Goal: Task Accomplishment & Management: Manage account settings

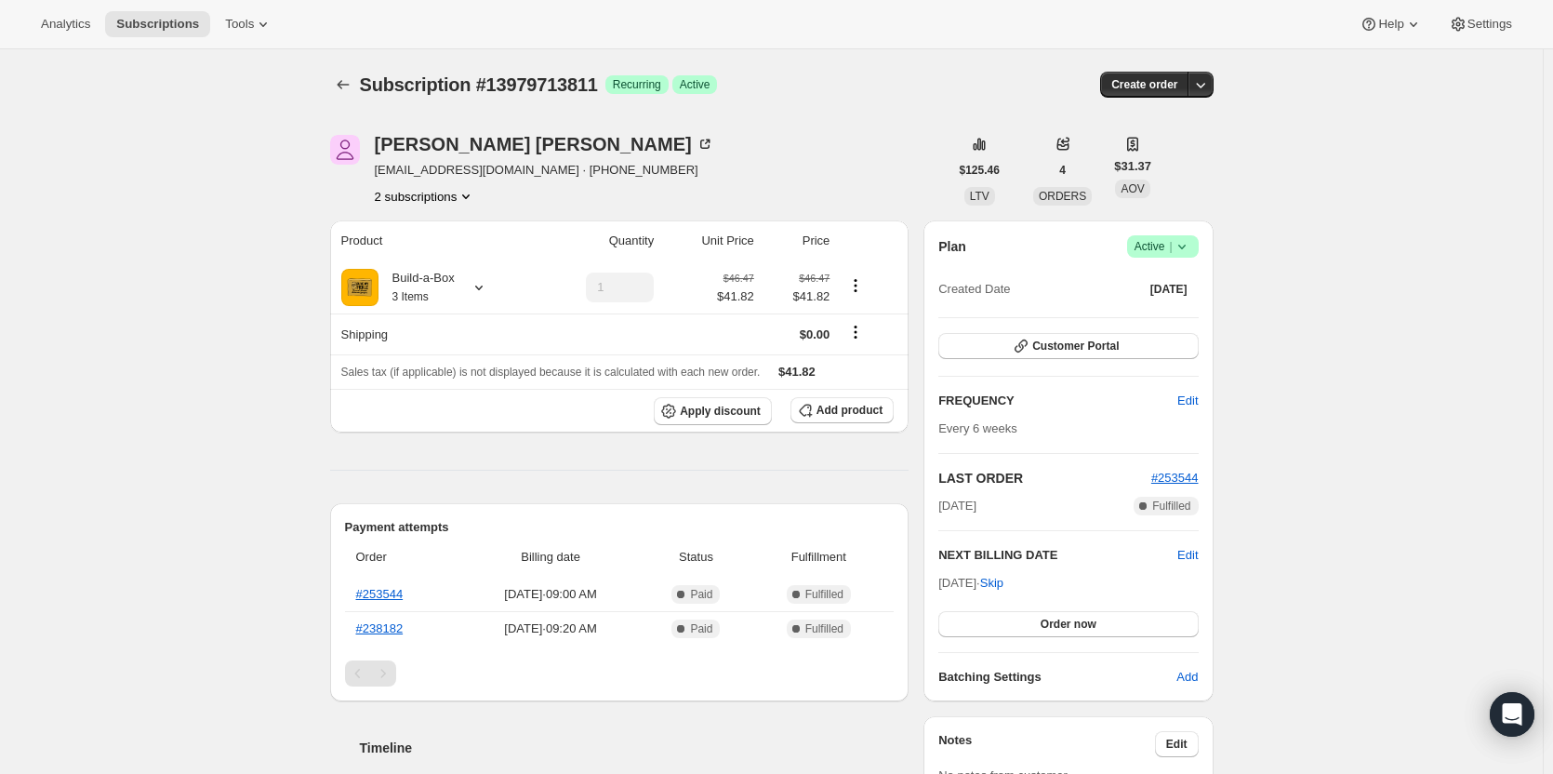
click at [462, 192] on icon "Product actions" at bounding box center [465, 196] width 19 height 19
click at [448, 262] on span "14403764499" at bounding box center [429, 263] width 129 height 19
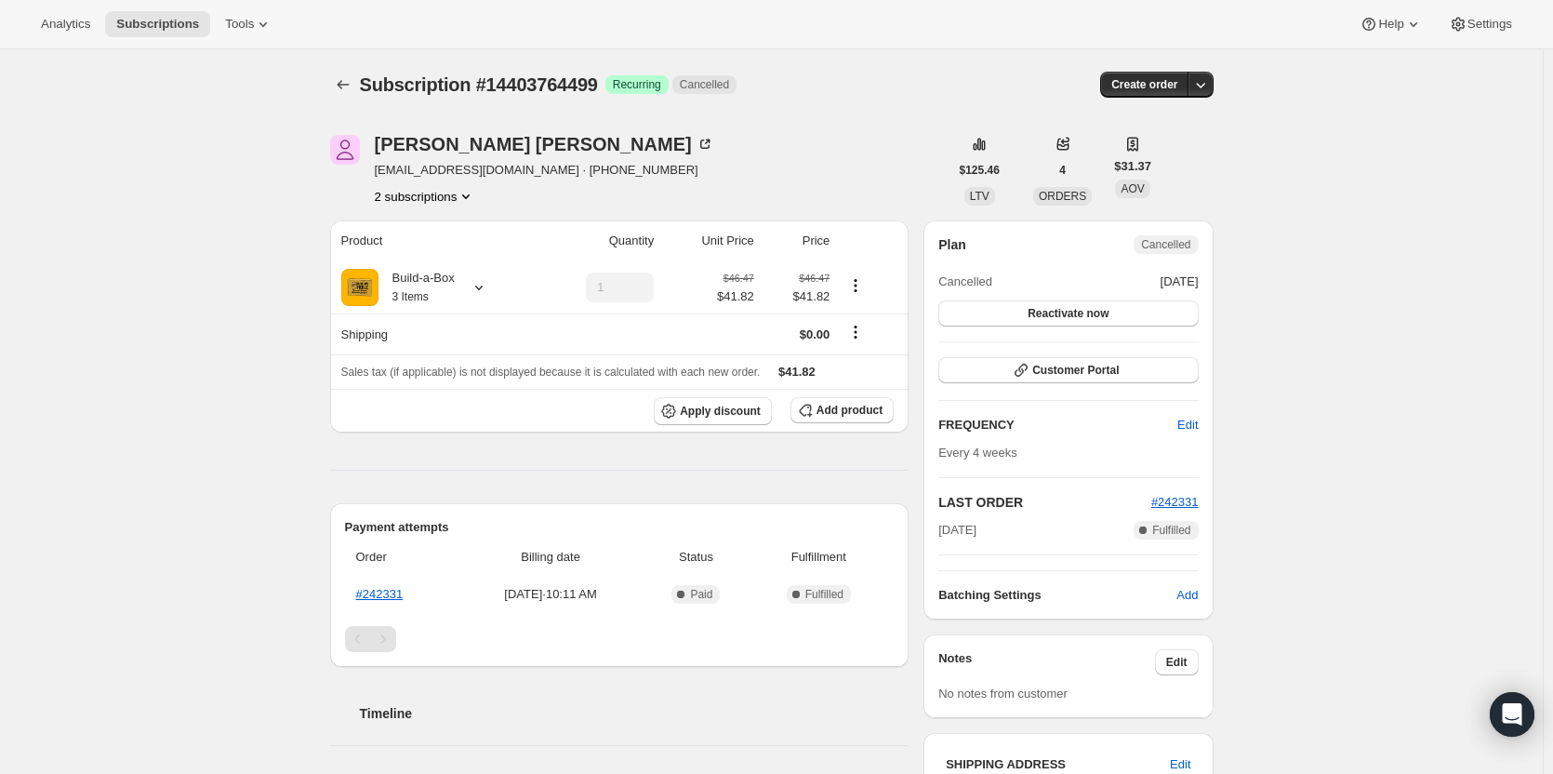
click at [446, 205] on button "2 subscriptions" at bounding box center [425, 196] width 101 height 19
click at [446, 237] on span "13979713811" at bounding box center [429, 231] width 129 height 19
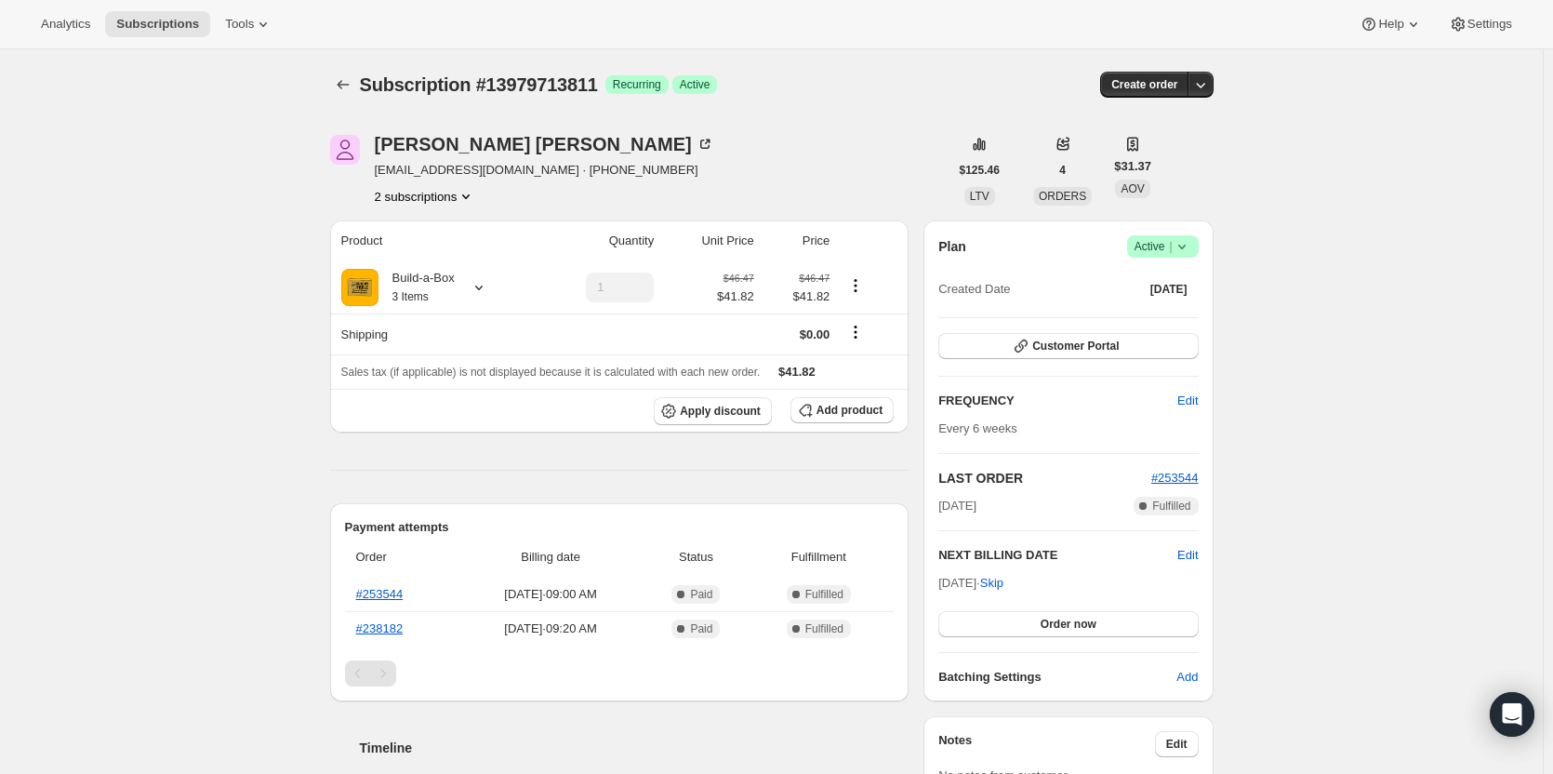
click at [1178, 254] on icon at bounding box center [1181, 246] width 19 height 19
click at [1163, 309] on span "Cancel subscription" at bounding box center [1168, 315] width 105 height 14
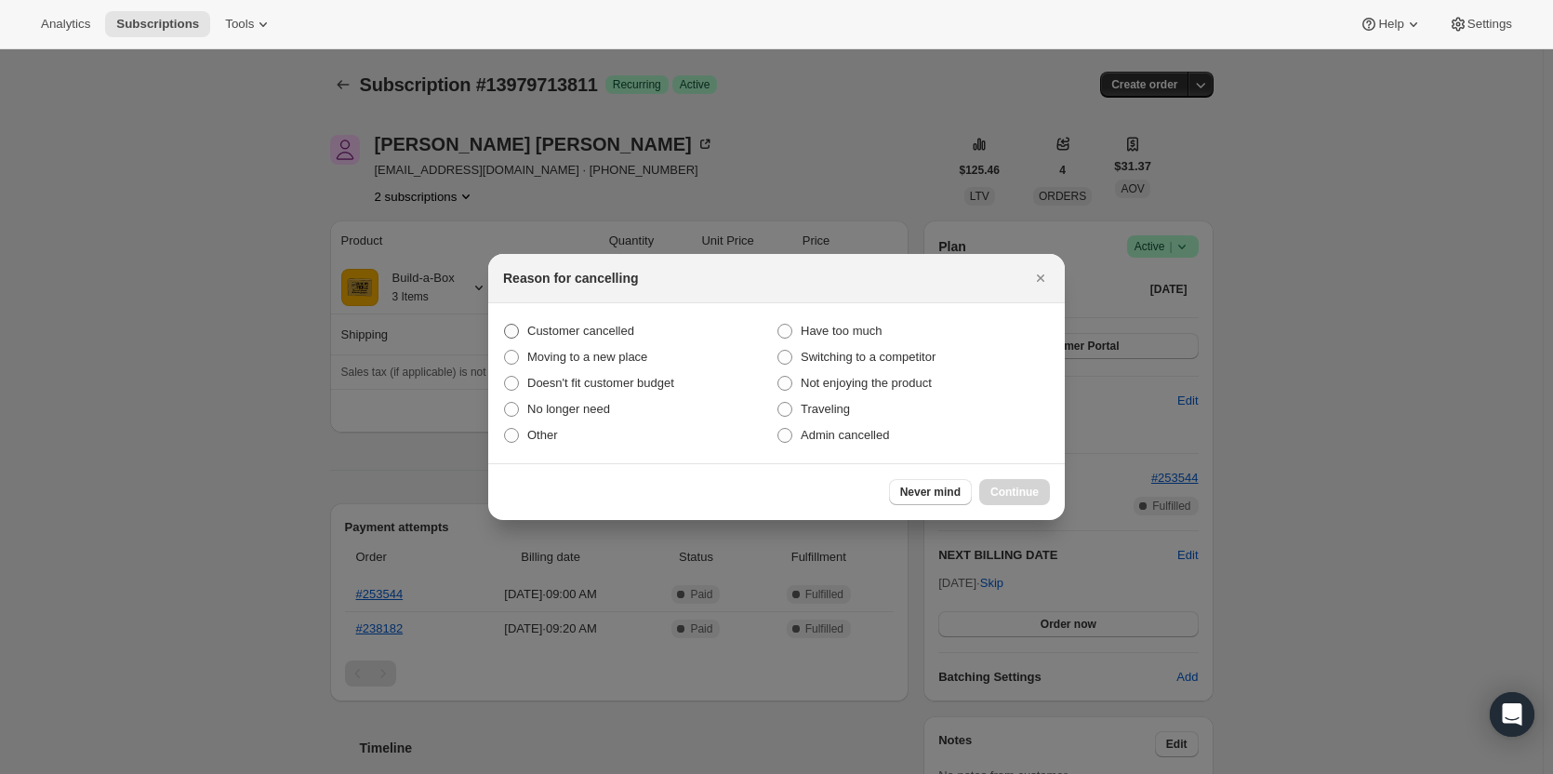
click at [587, 329] on span "Customer cancelled" at bounding box center [580, 331] width 107 height 14
click at [505, 324] on input "Customer cancelled" at bounding box center [504, 324] width 1 height 1
radio input "true"
click at [1020, 485] on span "Continue" at bounding box center [1014, 491] width 48 height 15
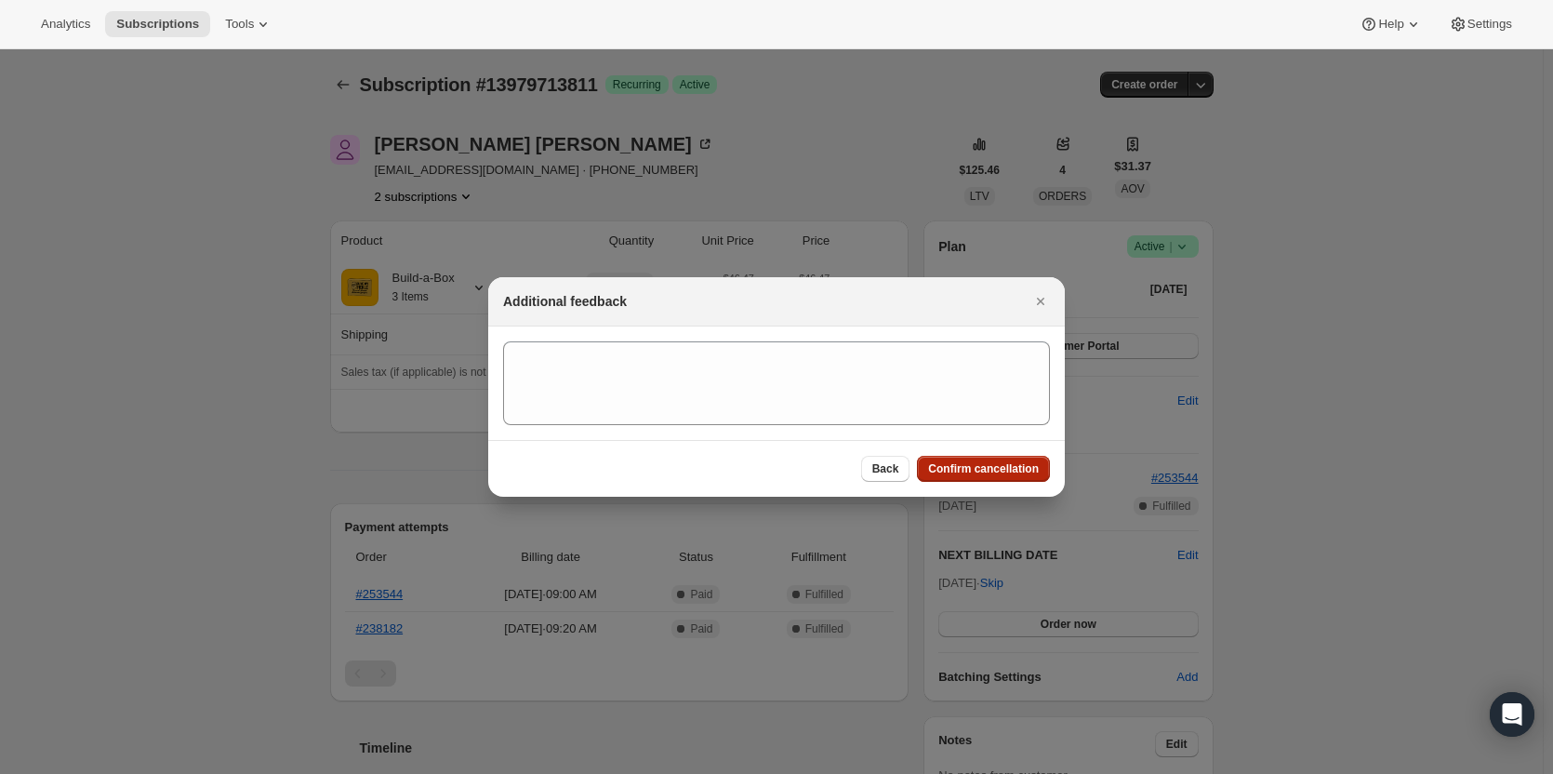
click at [1007, 466] on span "Confirm cancellation" at bounding box center [983, 468] width 111 height 15
